Goal: Task Accomplishment & Management: Use online tool/utility

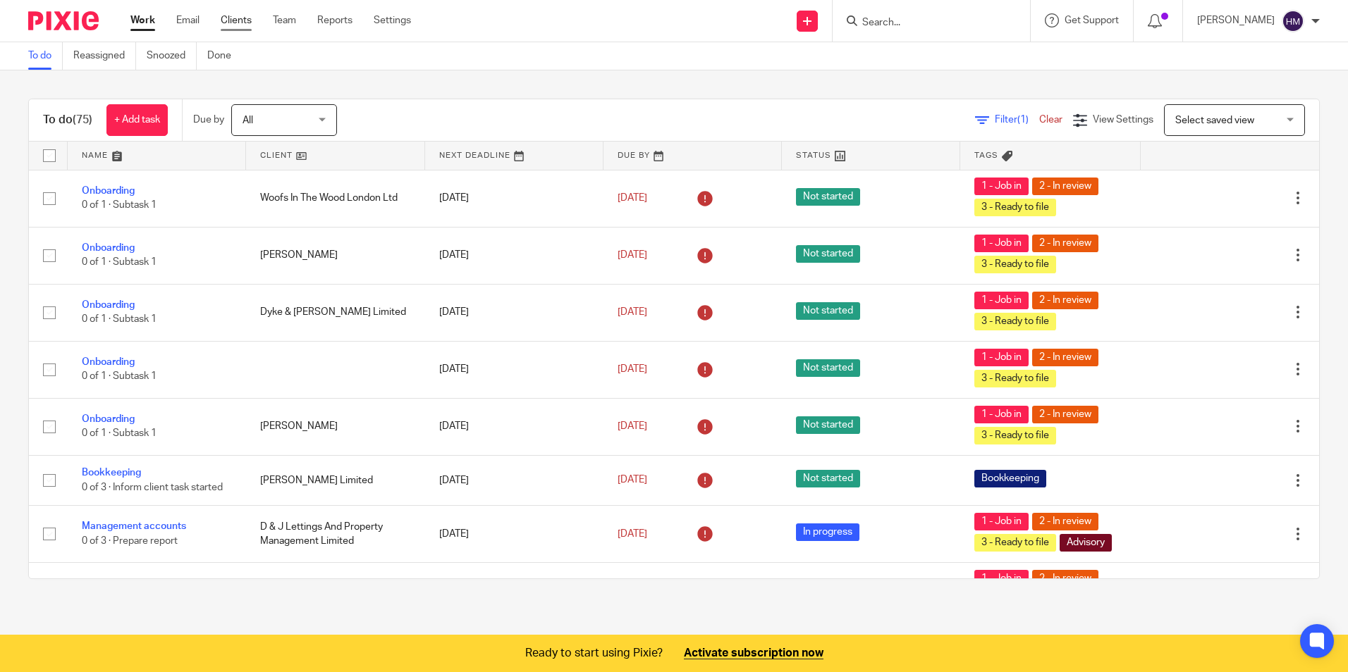
click at [242, 23] on link "Clients" at bounding box center [236, 20] width 31 height 14
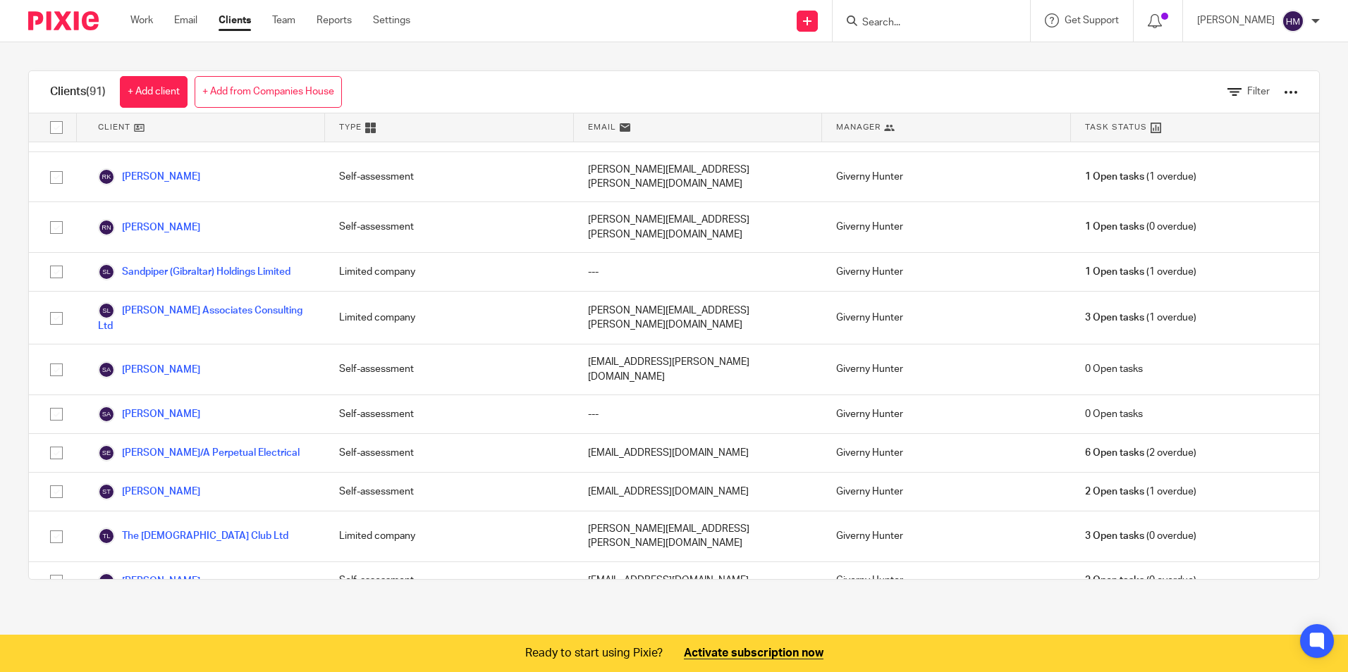
scroll to position [2960, 0]
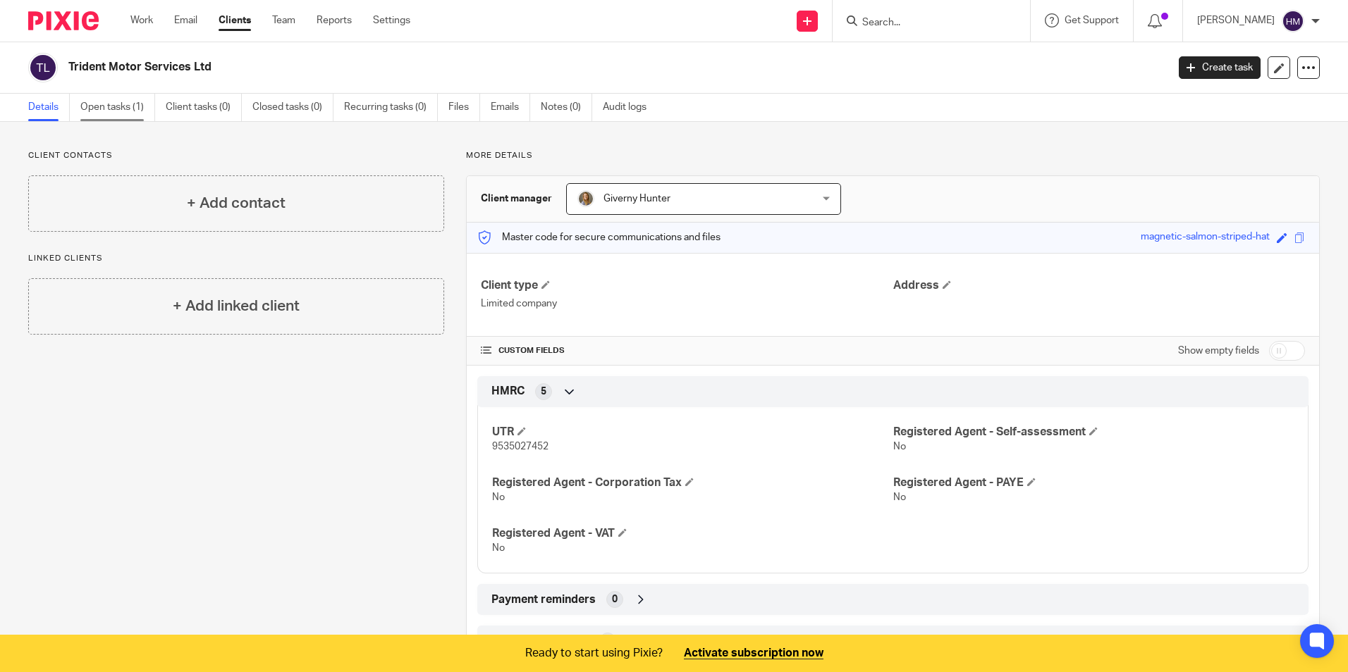
click at [122, 104] on link "Open tasks (1)" at bounding box center [117, 107] width 75 height 27
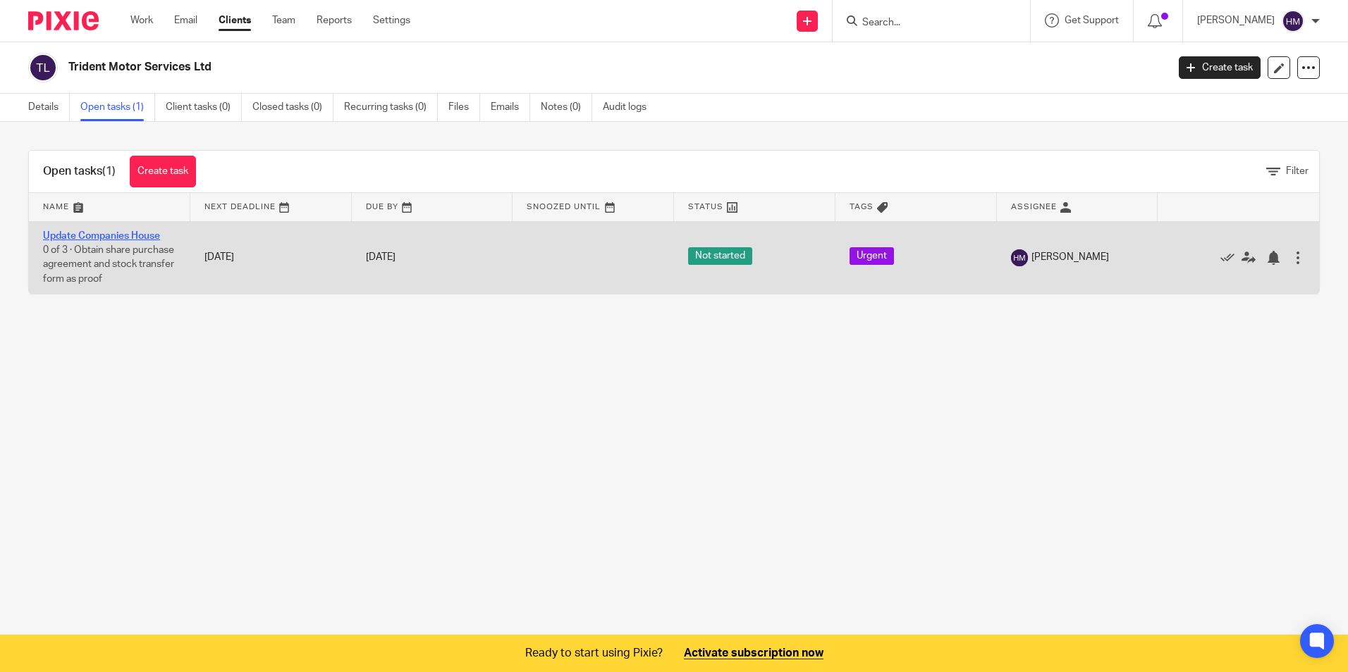
click at [109, 232] on link "Update Companies House" at bounding box center [101, 236] width 117 height 10
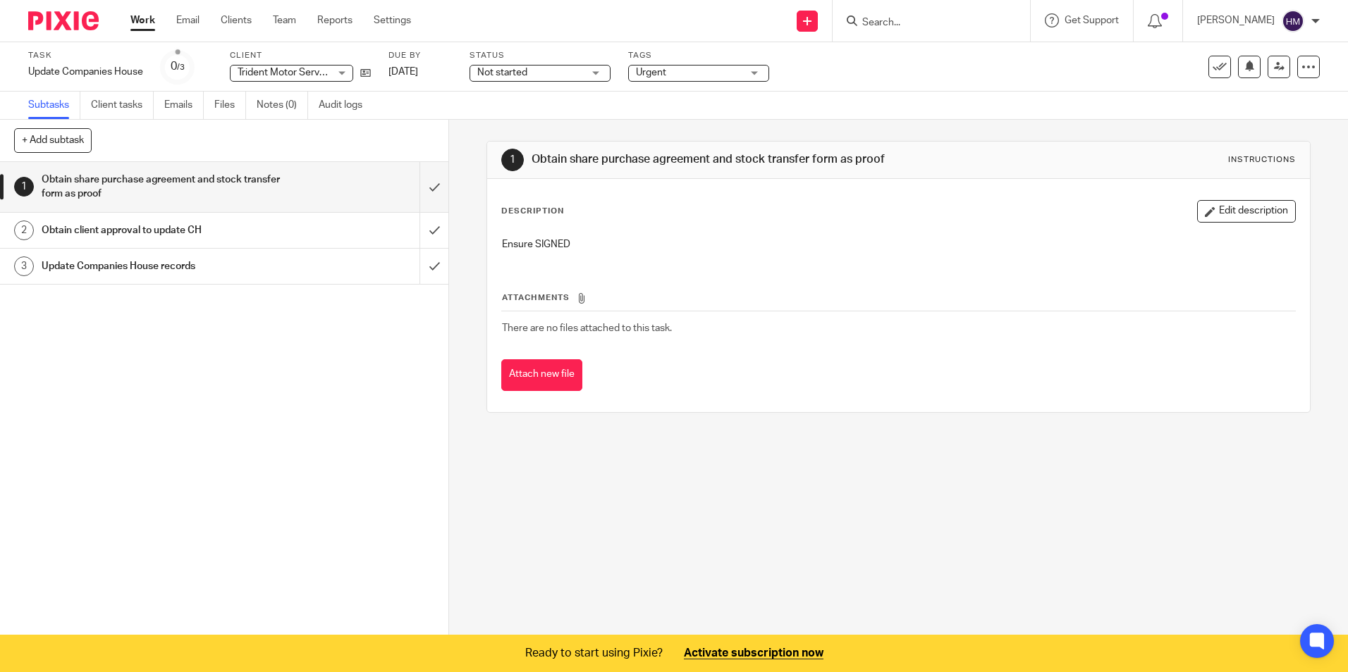
click at [295, 229] on div "Obtain client approval to update CH" at bounding box center [224, 230] width 364 height 21
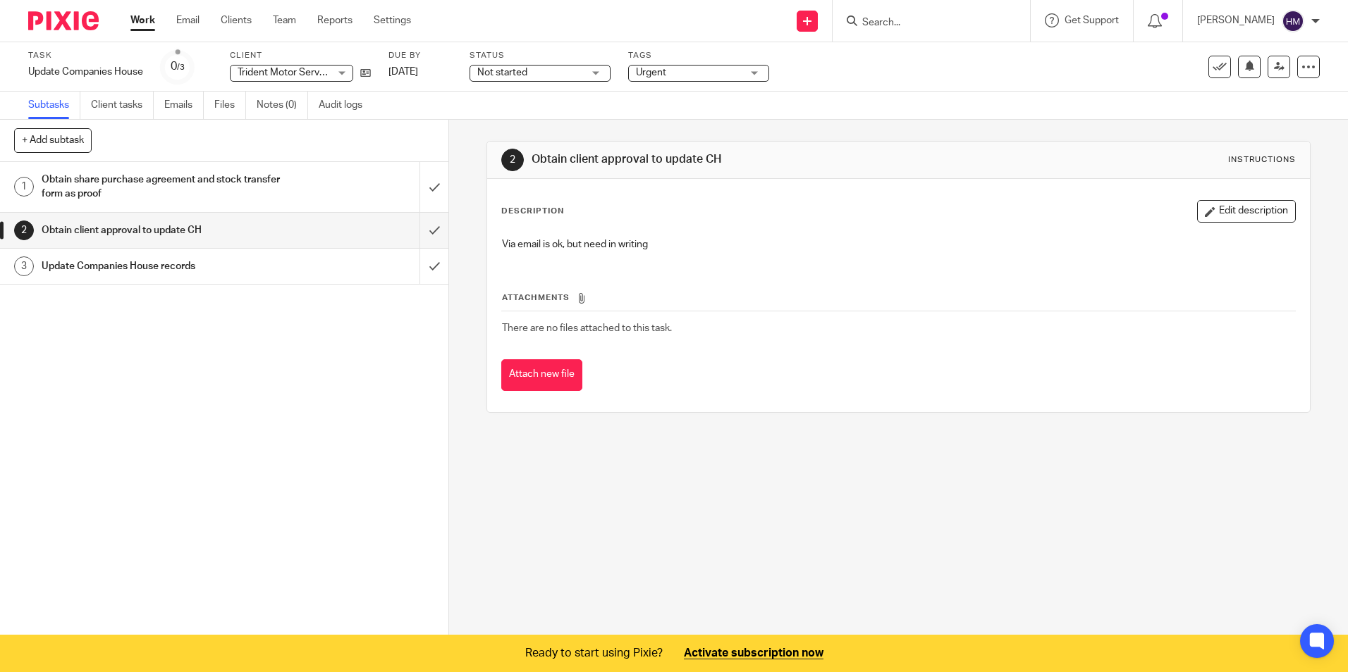
click at [247, 261] on h1 "Update Companies House records" at bounding box center [163, 266] width 242 height 21
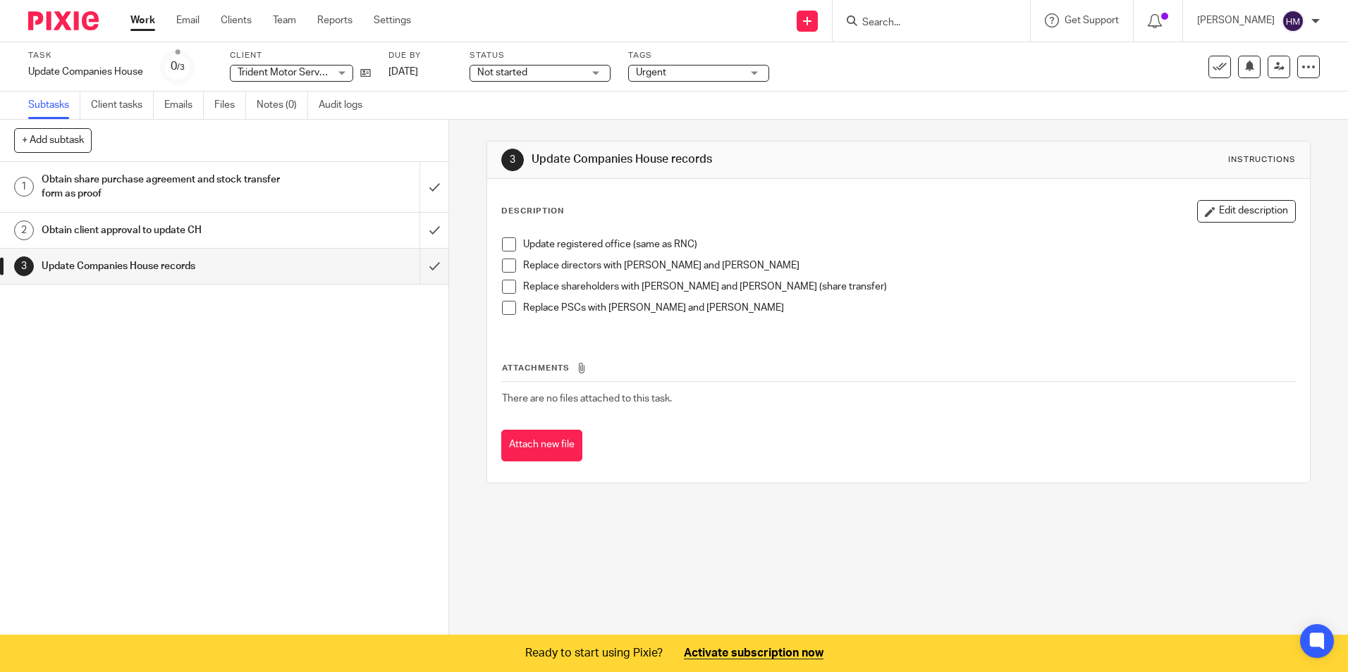
click at [507, 245] on span at bounding box center [509, 245] width 14 height 14
click at [503, 266] on span at bounding box center [509, 266] width 14 height 14
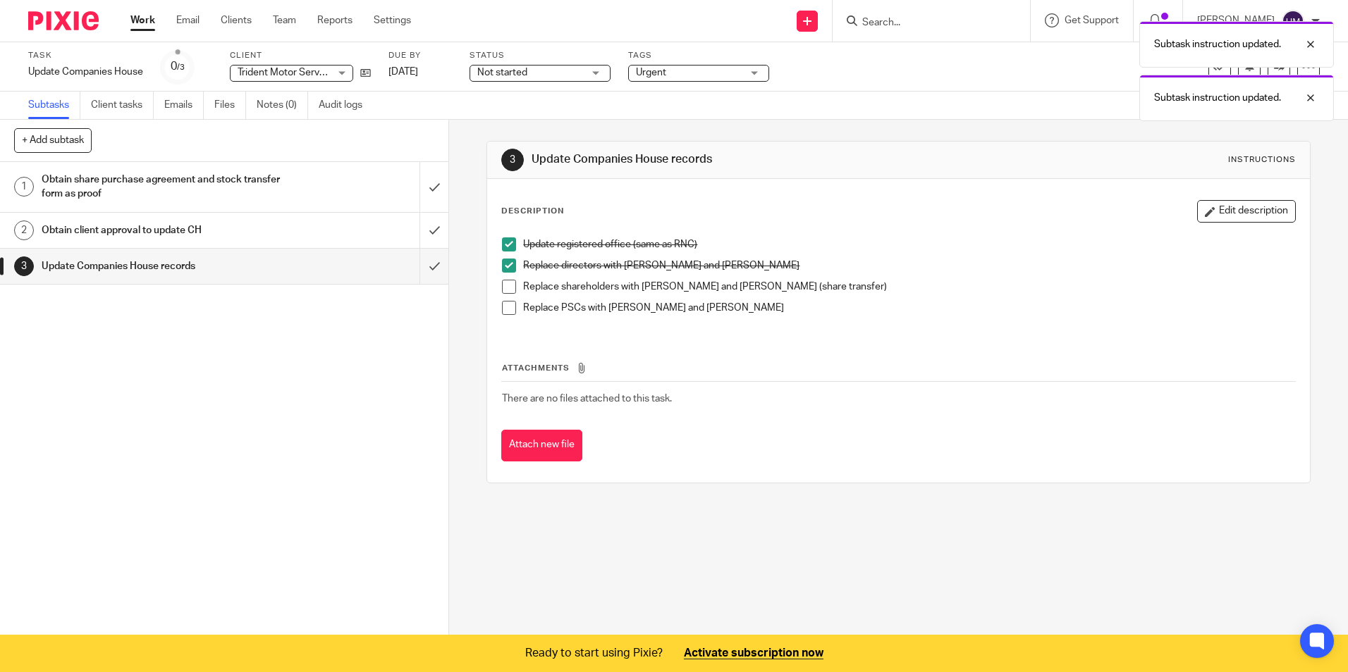
click at [505, 307] on span at bounding box center [509, 308] width 14 height 14
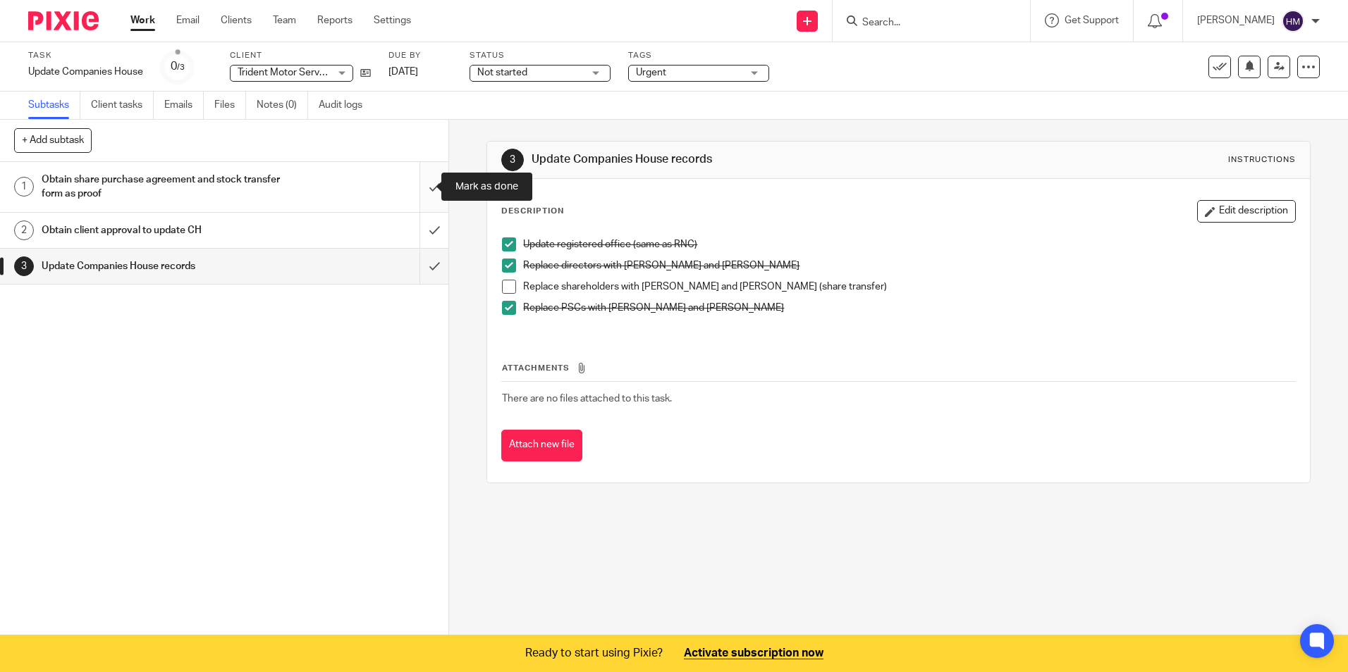
click at [420, 185] on input "submit" at bounding box center [224, 187] width 448 height 50
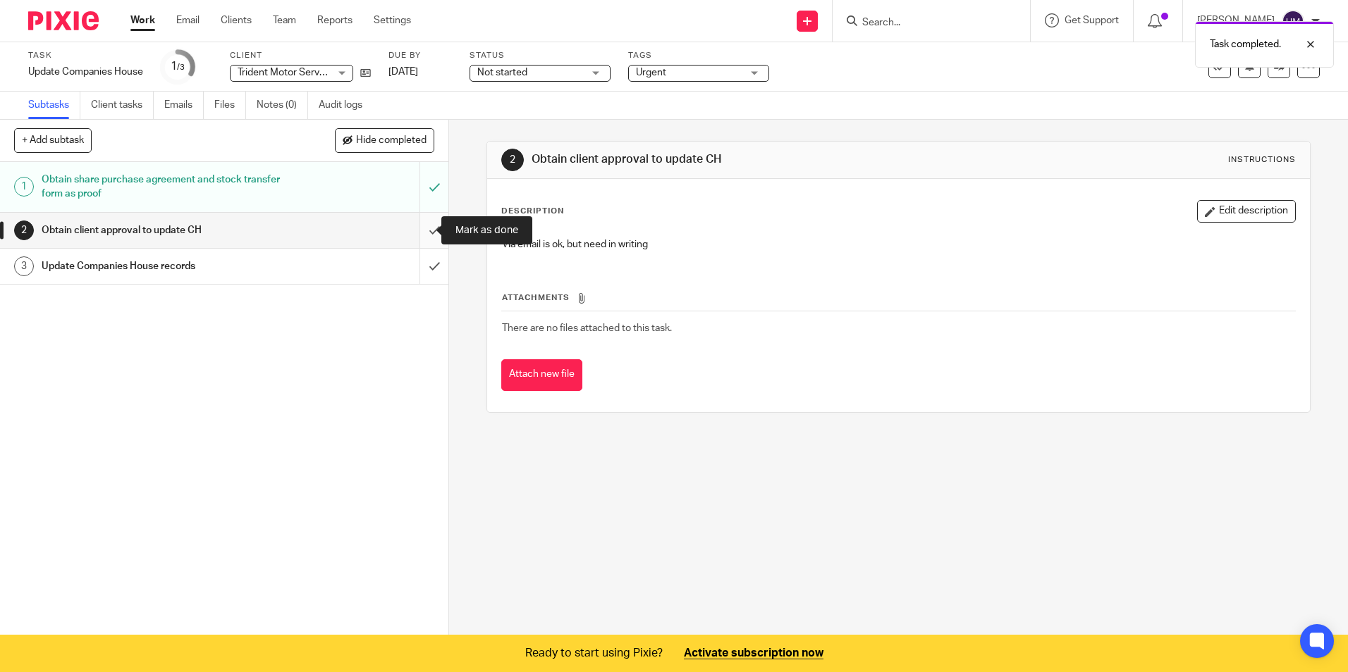
click at [421, 228] on input "submit" at bounding box center [224, 230] width 448 height 35
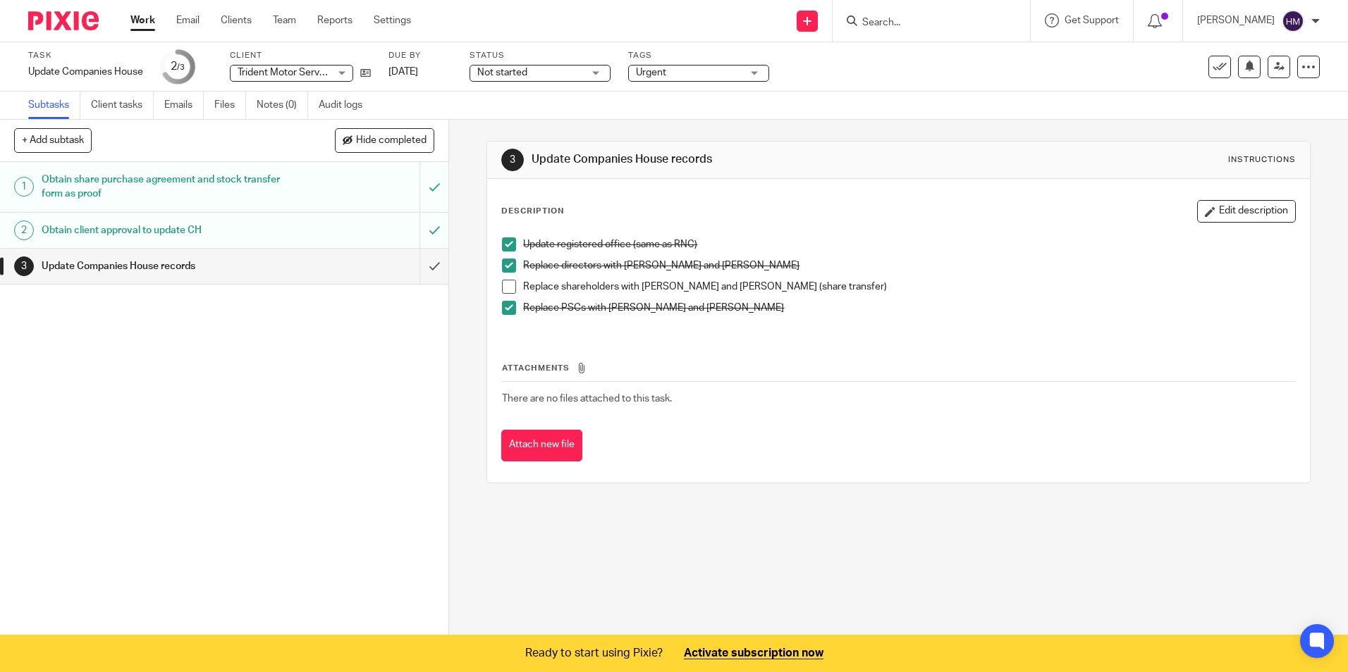
click at [142, 20] on link "Work" at bounding box center [142, 20] width 25 height 14
